Goal: Task Accomplishment & Management: Use online tool/utility

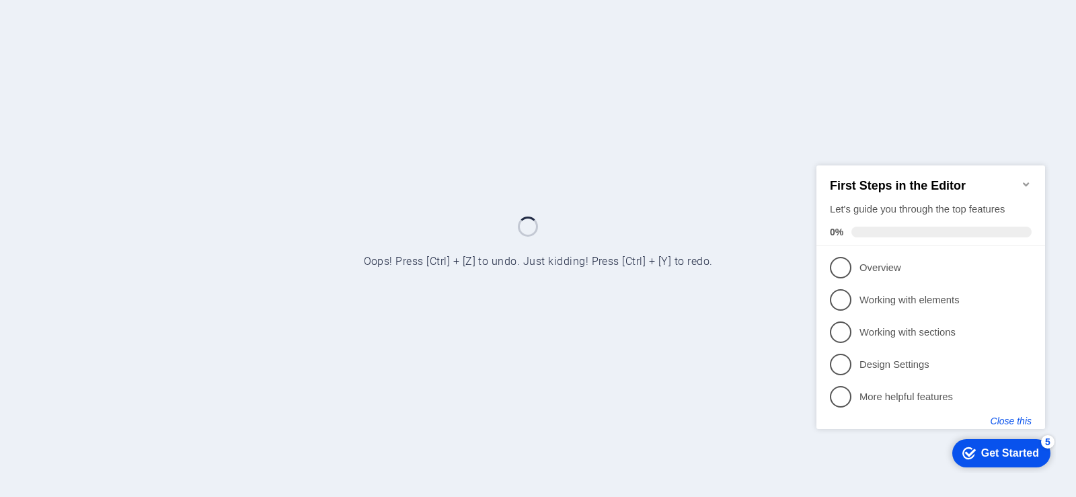
click at [1004, 416] on button "Close this" at bounding box center [1011, 420] width 41 height 11
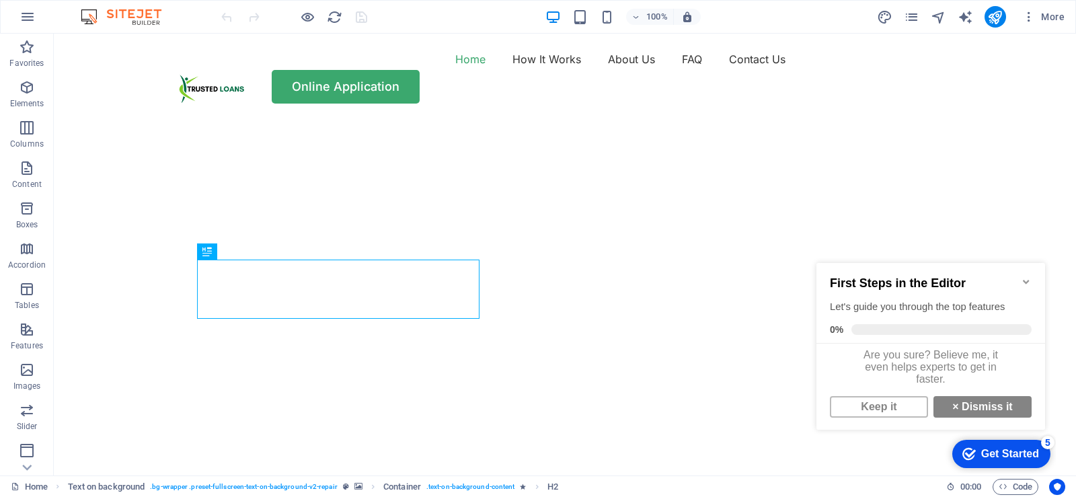
click at [1025, 280] on icon "Minimize checklist" at bounding box center [1026, 281] width 11 height 11
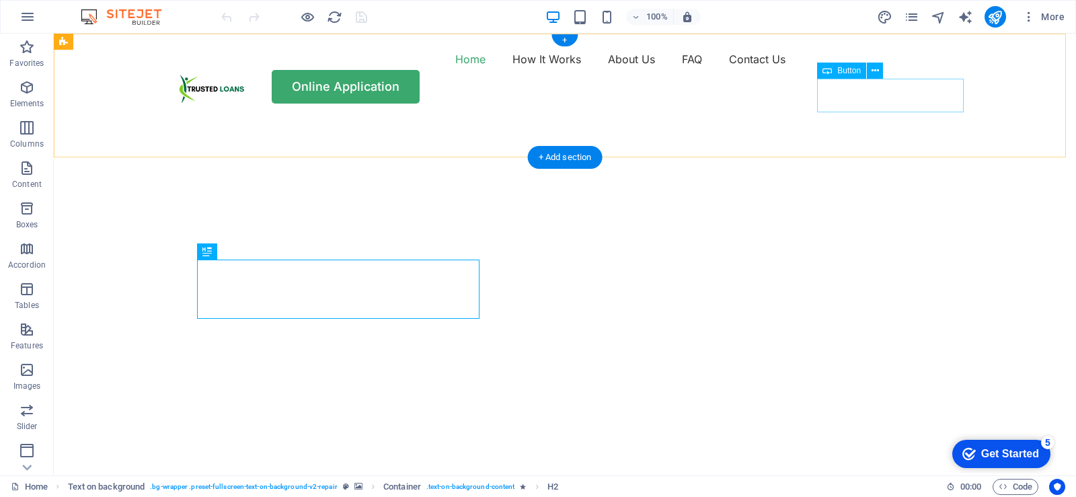
click at [904, 95] on div "Online Application" at bounding box center [564, 87] width 807 height 34
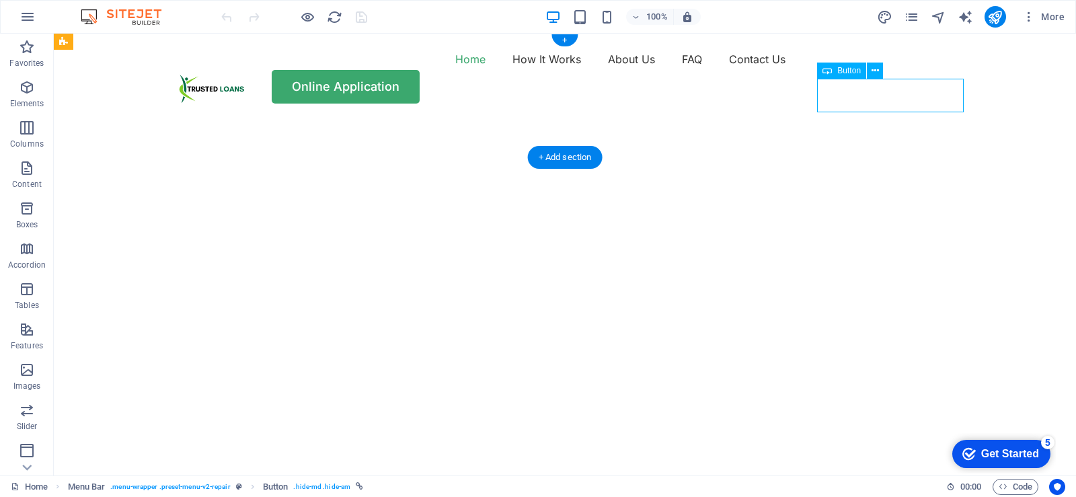
click at [904, 95] on div "Online Application" at bounding box center [564, 87] width 807 height 34
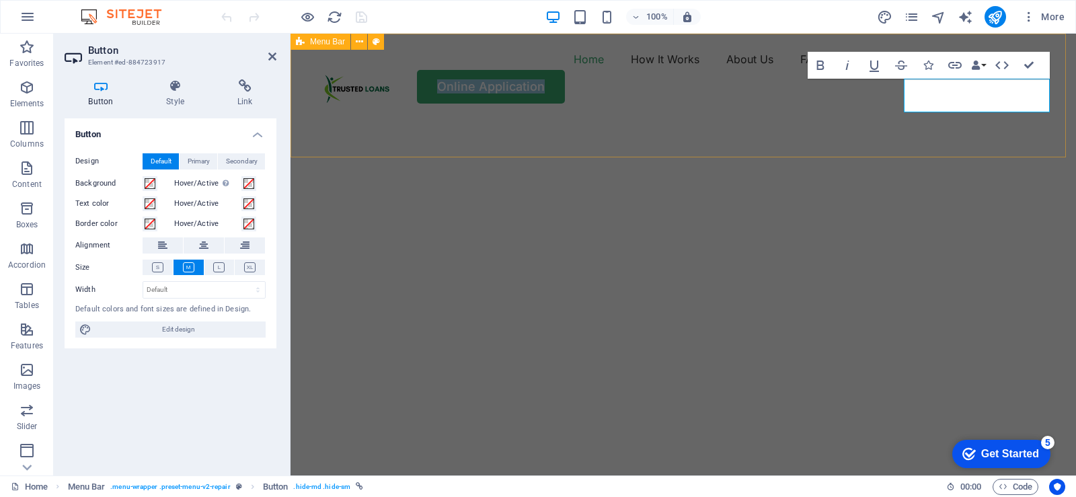
click at [435, 118] on div "Home How It Works About Us FAQ Contact Us Online Application" at bounding box center [684, 76] width 786 height 85
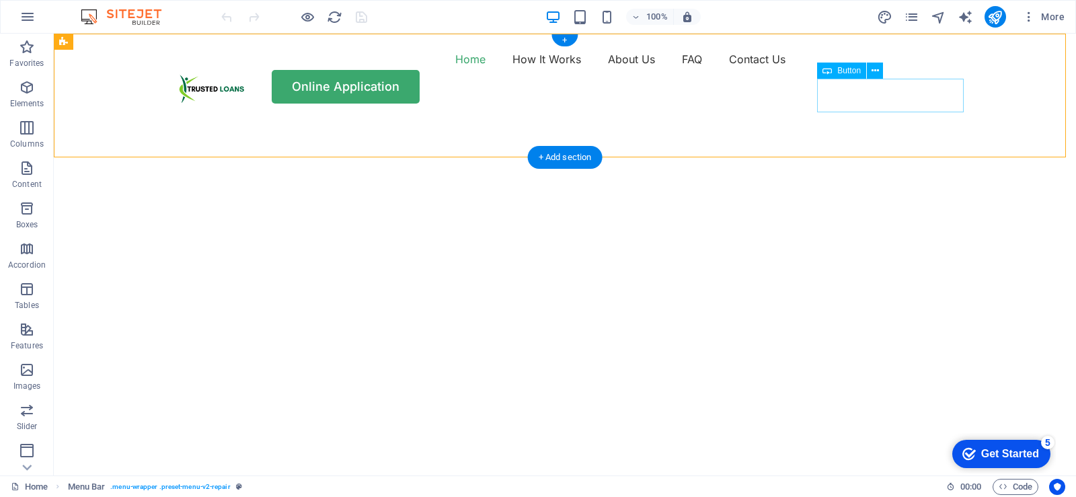
click at [896, 92] on div "Online Application" at bounding box center [564, 87] width 807 height 34
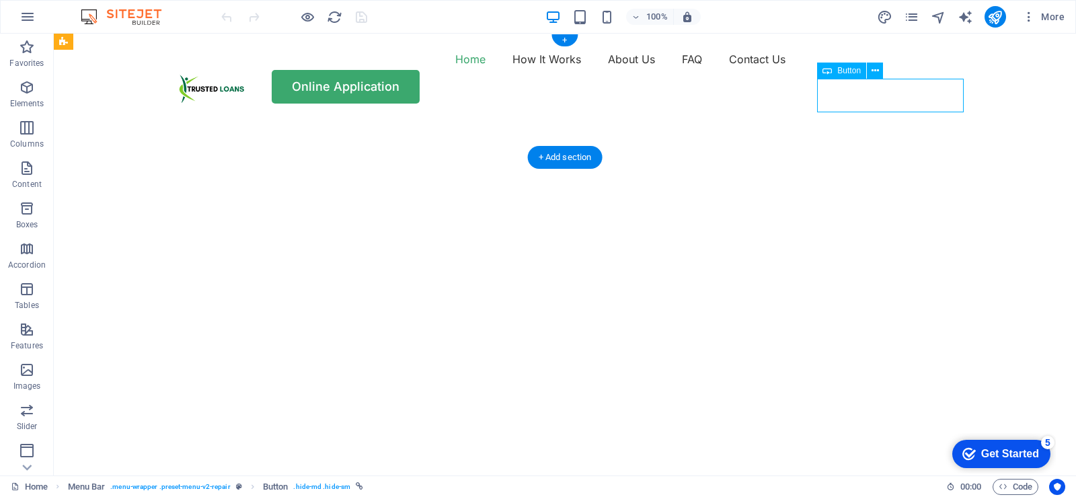
click at [896, 92] on div "Online Application" at bounding box center [564, 87] width 807 height 34
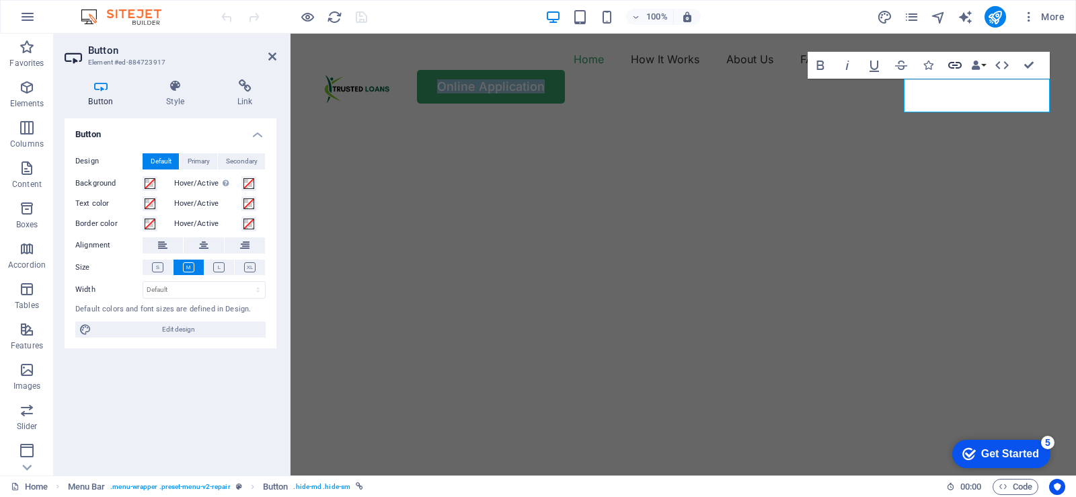
click at [956, 66] on icon "button" at bounding box center [954, 65] width 13 height 7
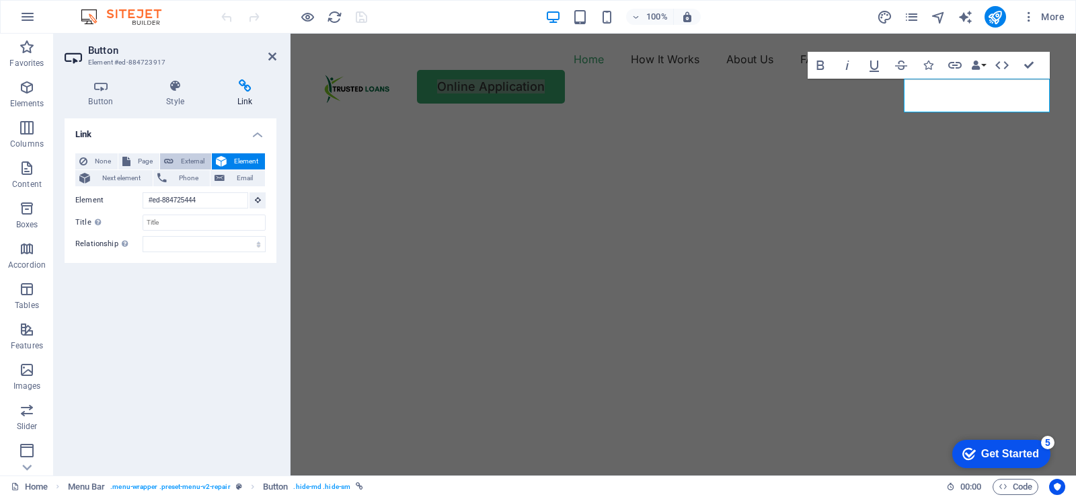
click at [191, 159] on span "External" at bounding box center [193, 161] width 30 height 16
select select "blank"
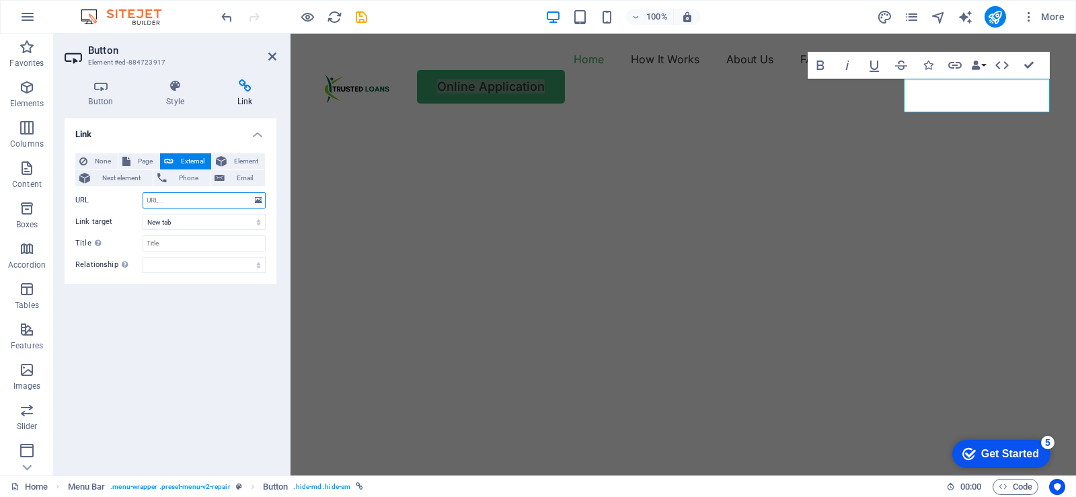
paste input "[URL][DOMAIN_NAME]"
type input "[URL][DOMAIN_NAME]"
click at [524, 118] on div "Home How It Works About Us FAQ Contact Us Online Application" at bounding box center [684, 76] width 786 height 85
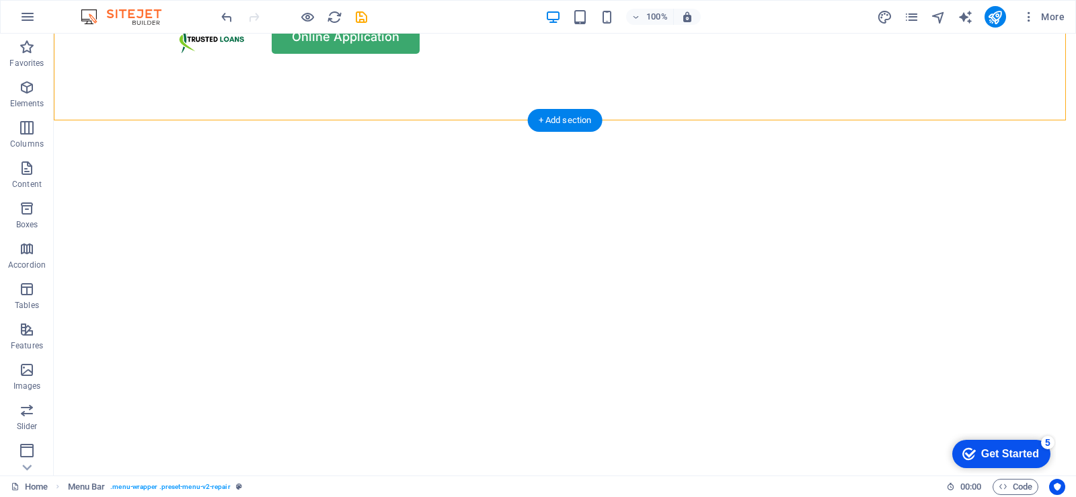
scroll to position [135, 0]
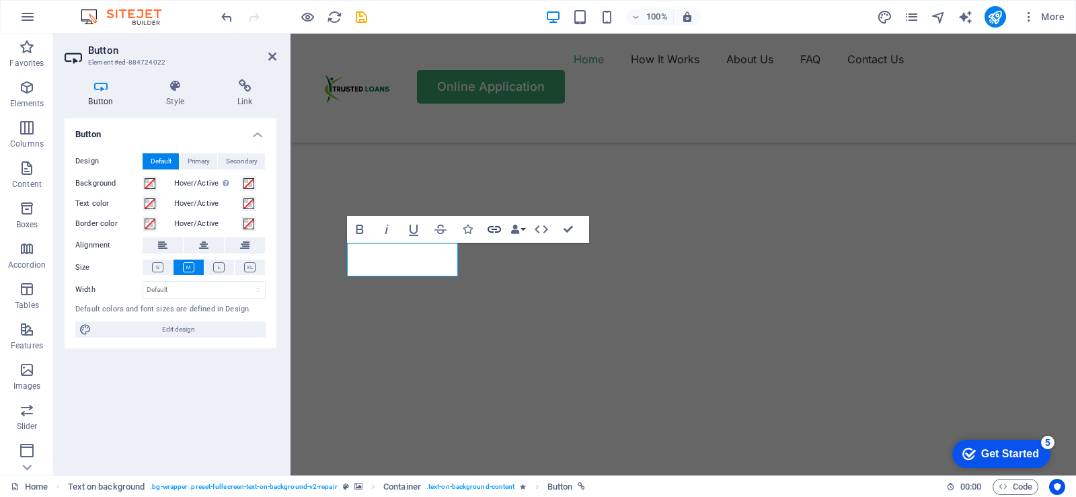
click at [494, 229] on icon "button" at bounding box center [494, 229] width 13 height 7
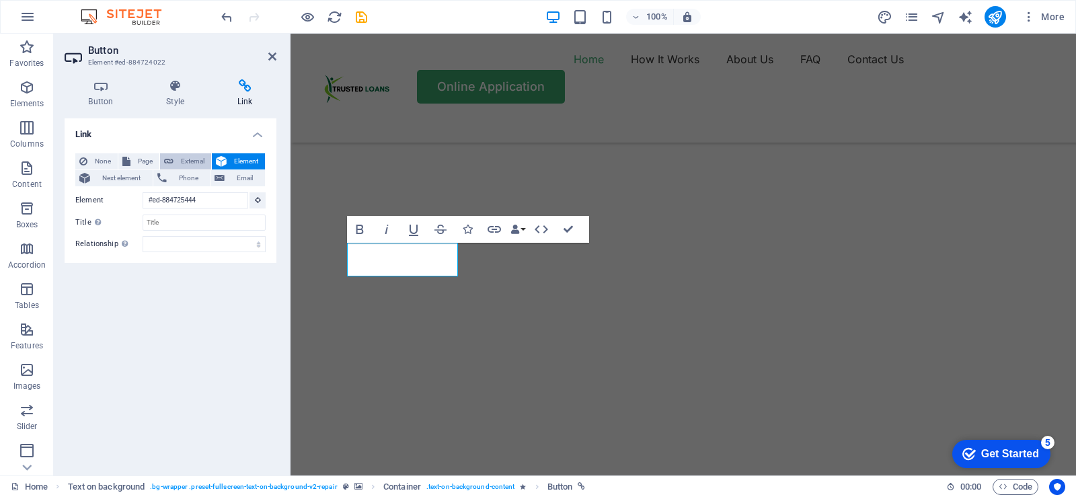
click at [189, 159] on span "External" at bounding box center [193, 161] width 30 height 16
select select "blank"
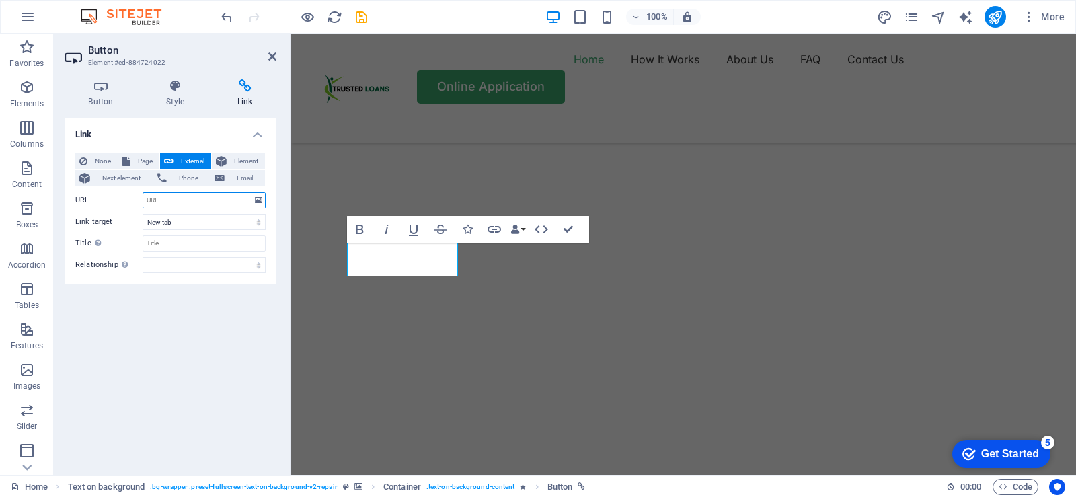
paste input "[URL][DOMAIN_NAME]"
type input "[URL][DOMAIN_NAME]"
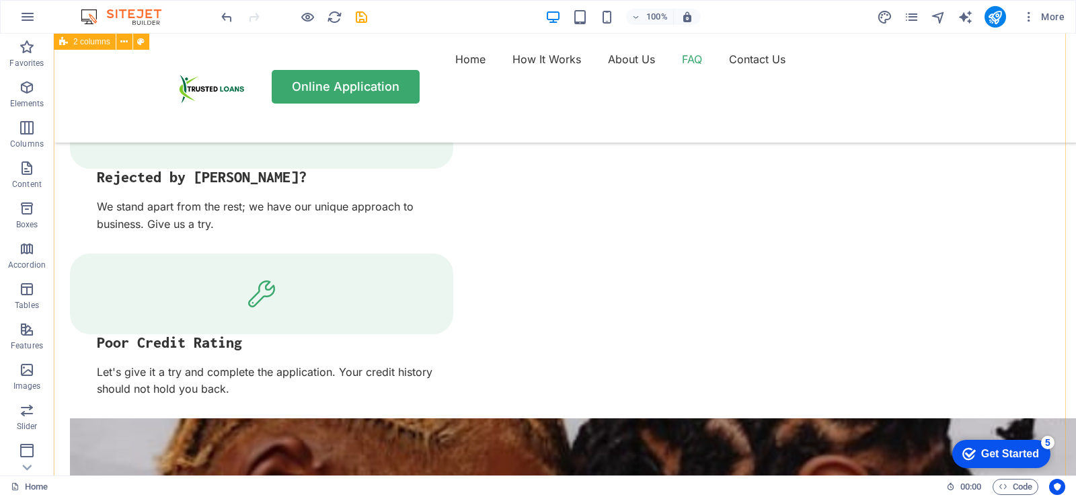
scroll to position [2623, 0]
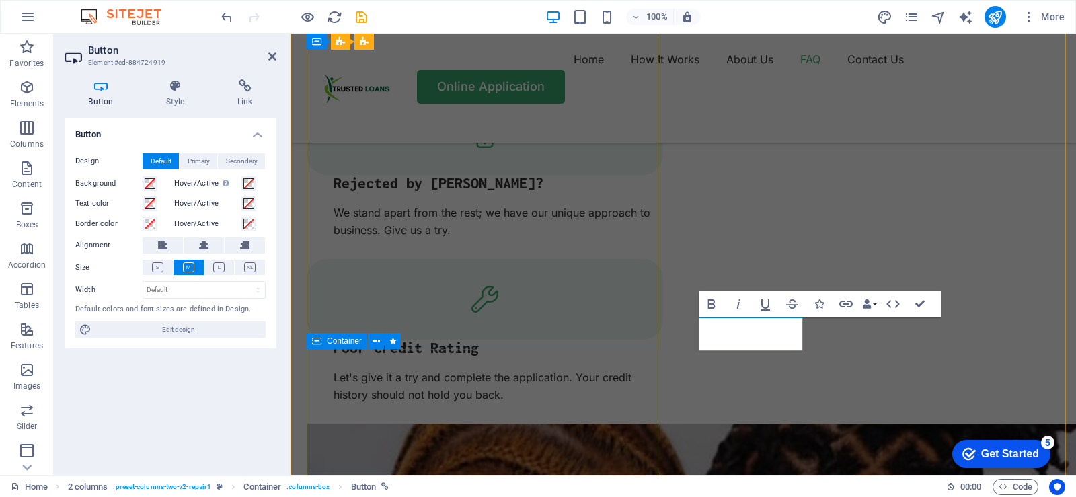
scroll to position [2641, 0]
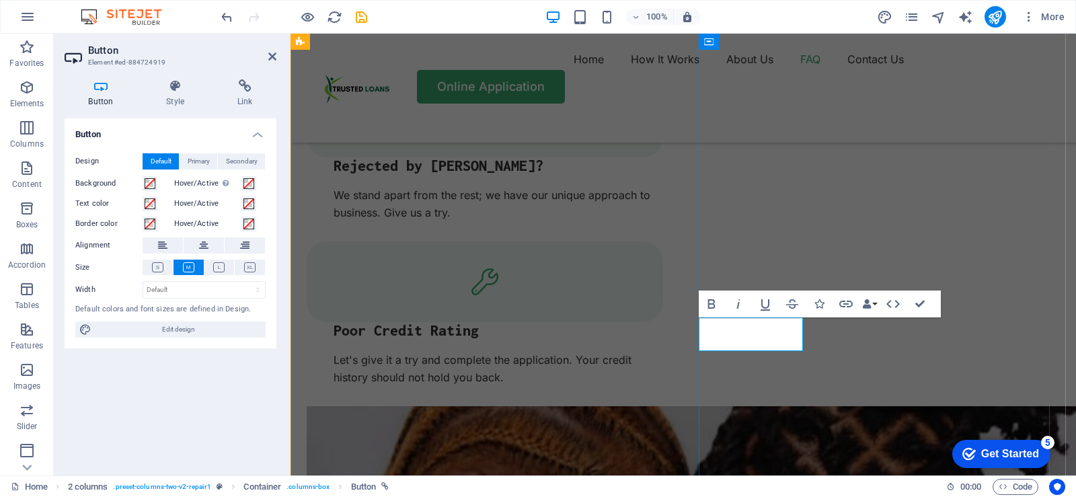
click at [843, 305] on icon "button" at bounding box center [846, 304] width 16 height 16
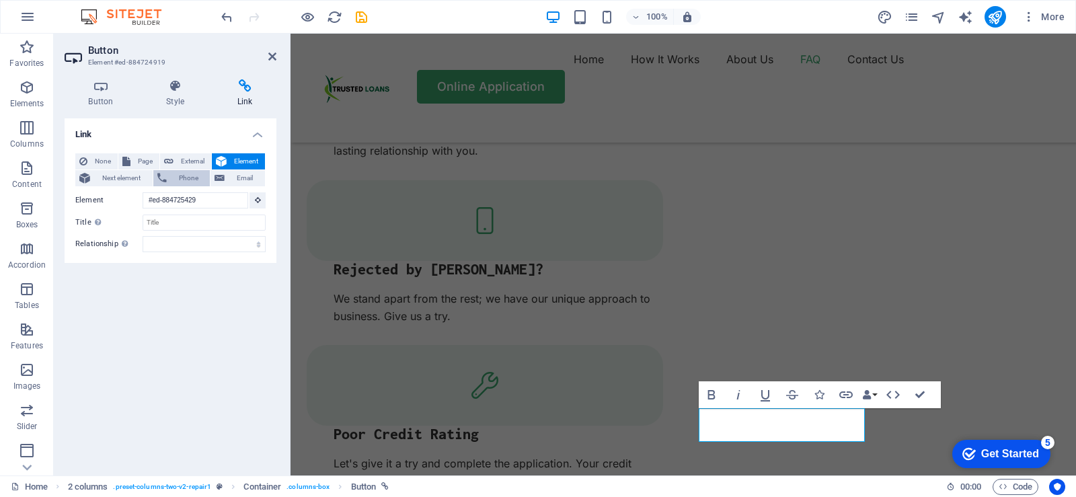
scroll to position [2517, 0]
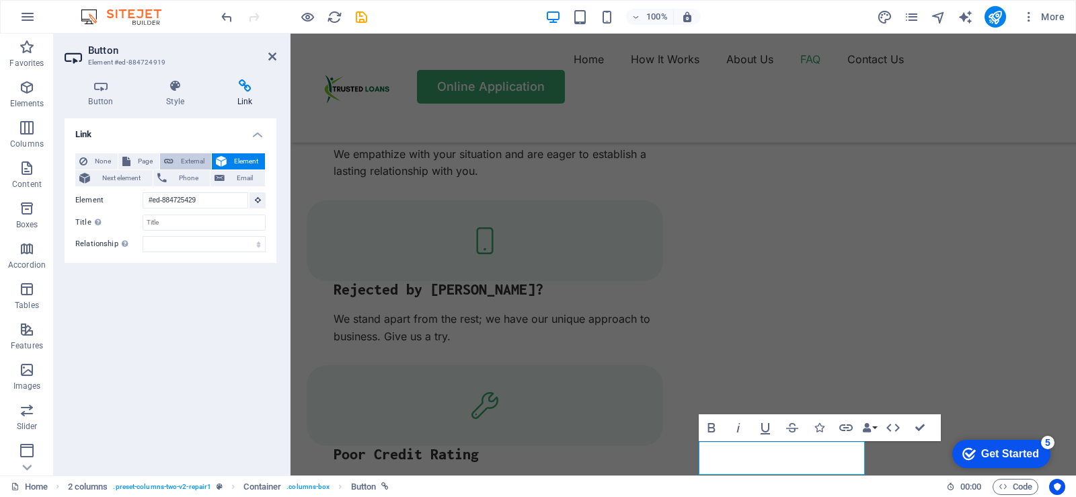
click at [190, 157] on span "External" at bounding box center [193, 161] width 30 height 16
select select "blank"
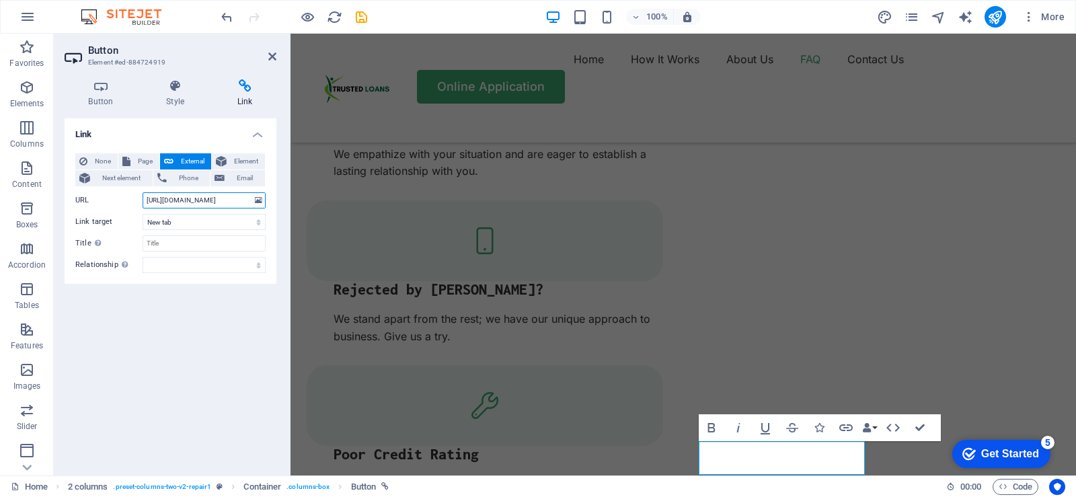
scroll to position [0, 4]
type input "[URL][DOMAIN_NAME]"
click at [496, 121] on div "Home How It Works About Us FAQ Contact Us Online Application" at bounding box center [684, 88] width 786 height 109
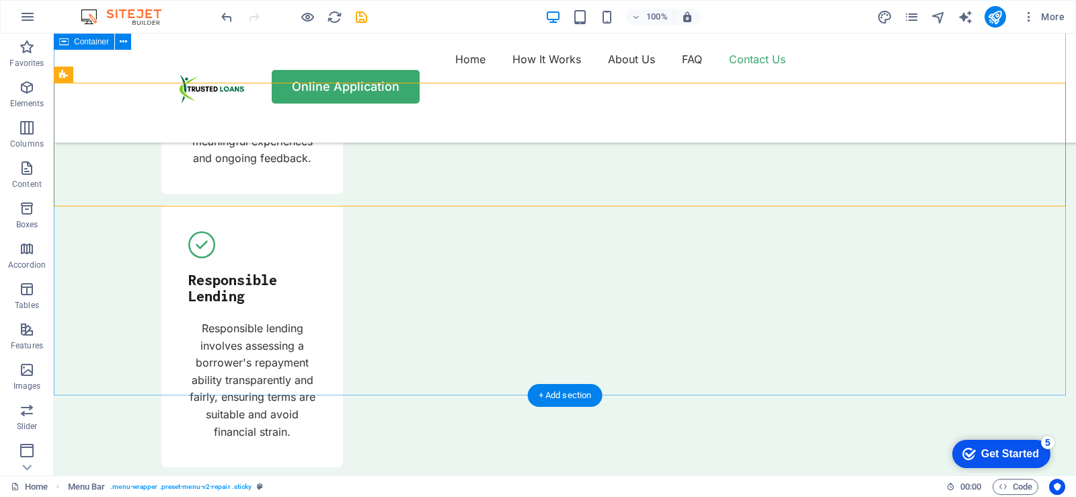
scroll to position [4518, 0]
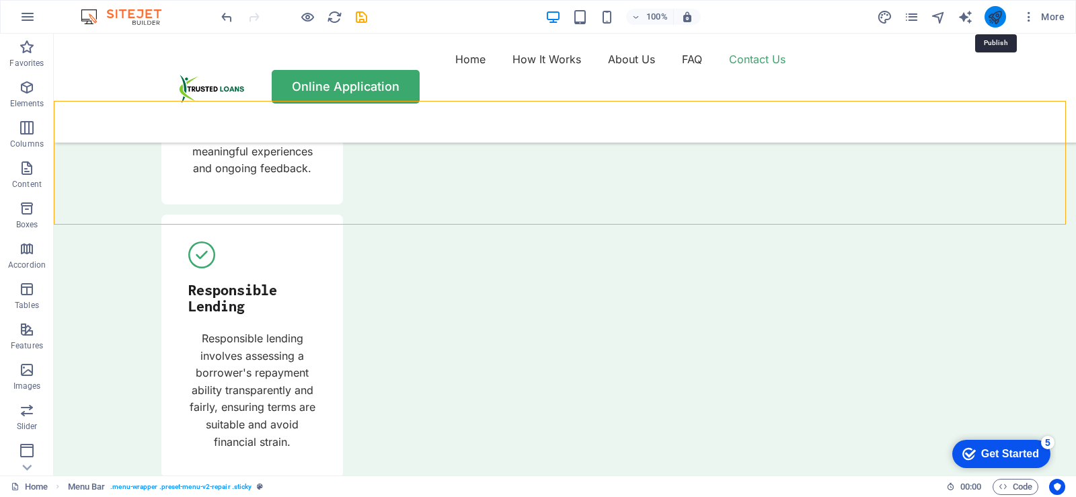
click at [993, 18] on icon "publish" at bounding box center [994, 16] width 15 height 15
